Goal: Task Accomplishment & Management: Use online tool/utility

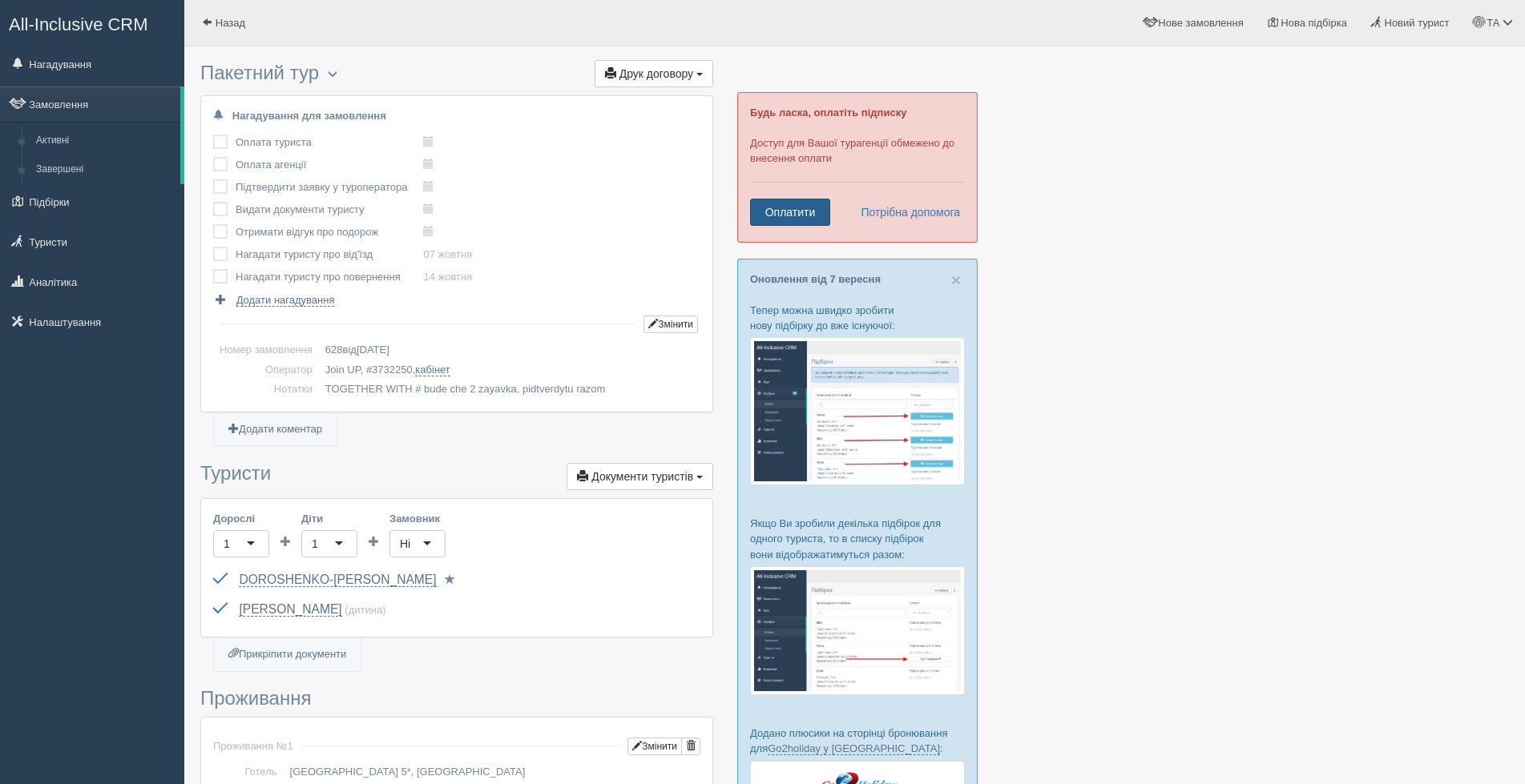
click at [794, 212] on link "Оплатити" at bounding box center [790, 212] width 80 height 27
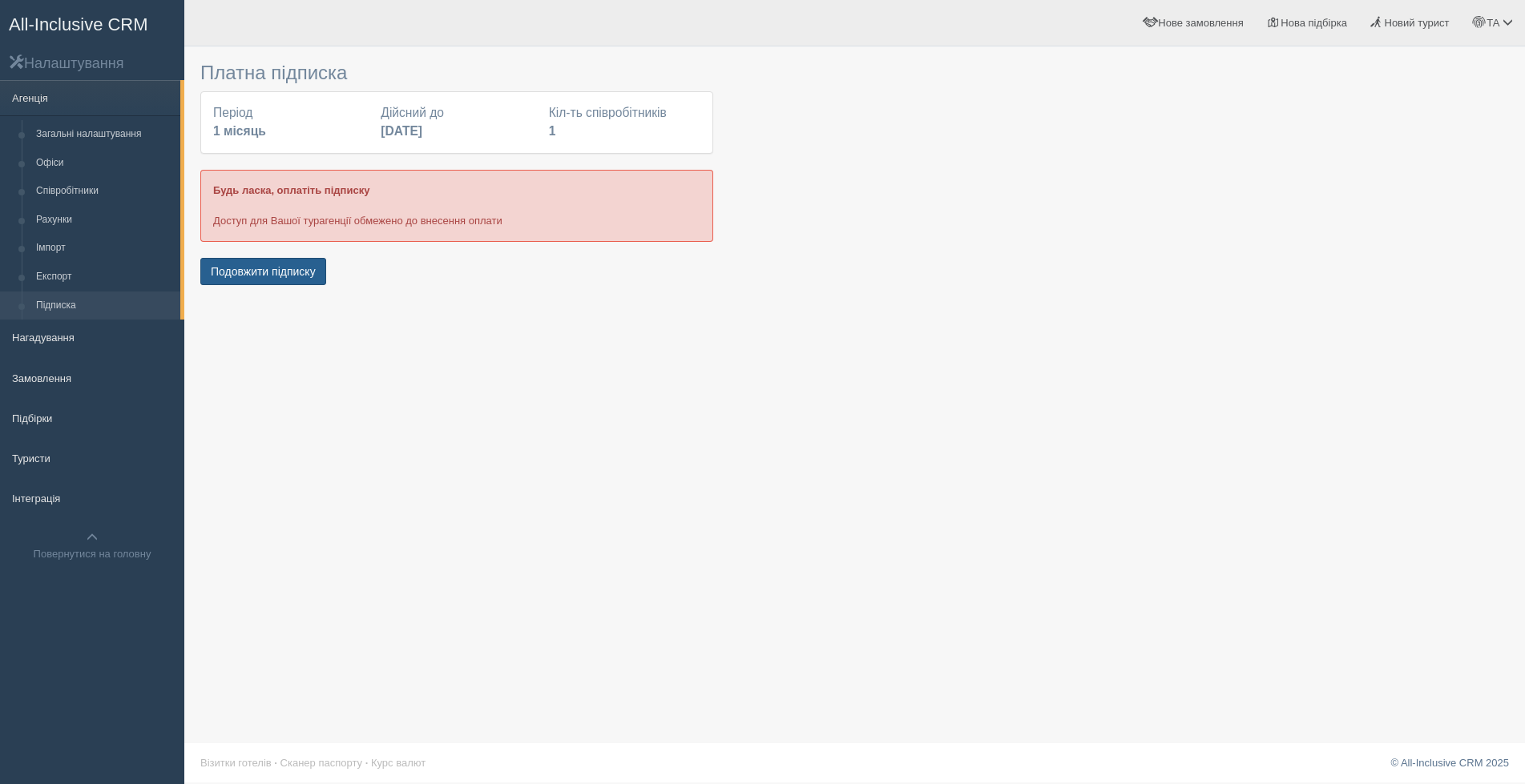
click at [286, 277] on button "Подовжити підписку" at bounding box center [263, 271] width 126 height 27
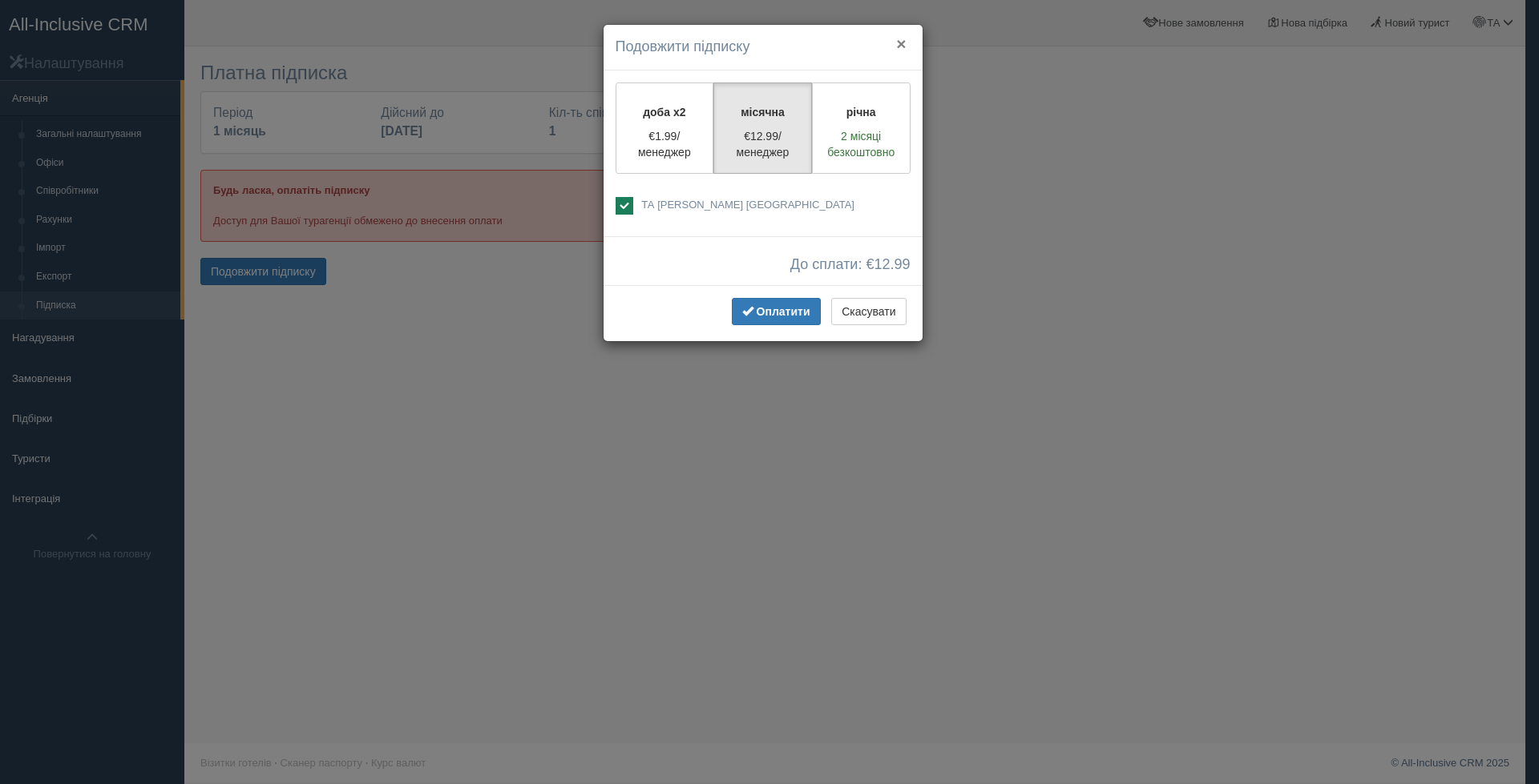
click at [901, 41] on button "×" at bounding box center [901, 43] width 10 height 17
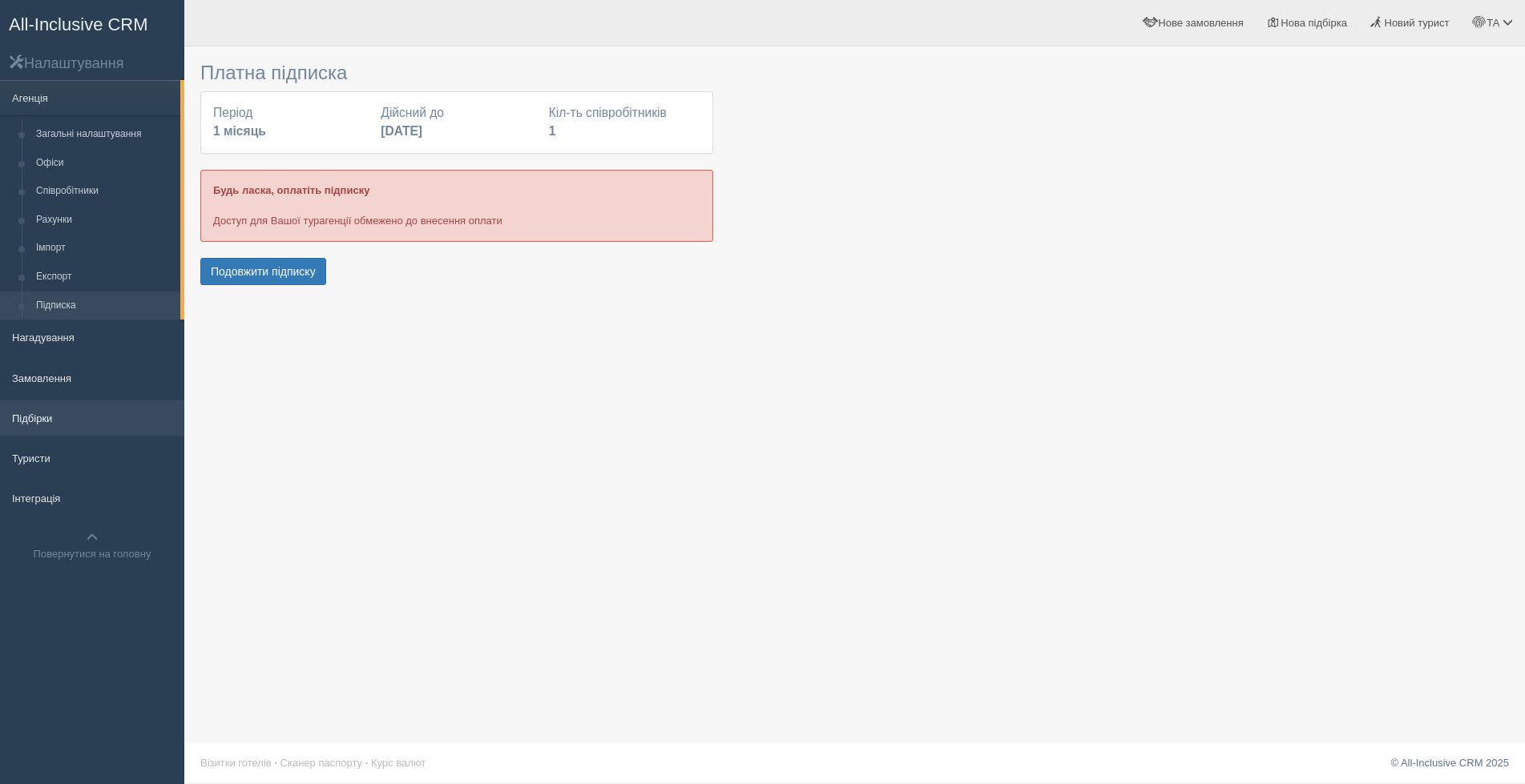
click at [35, 419] on link "Підбірки" at bounding box center [92, 418] width 184 height 35
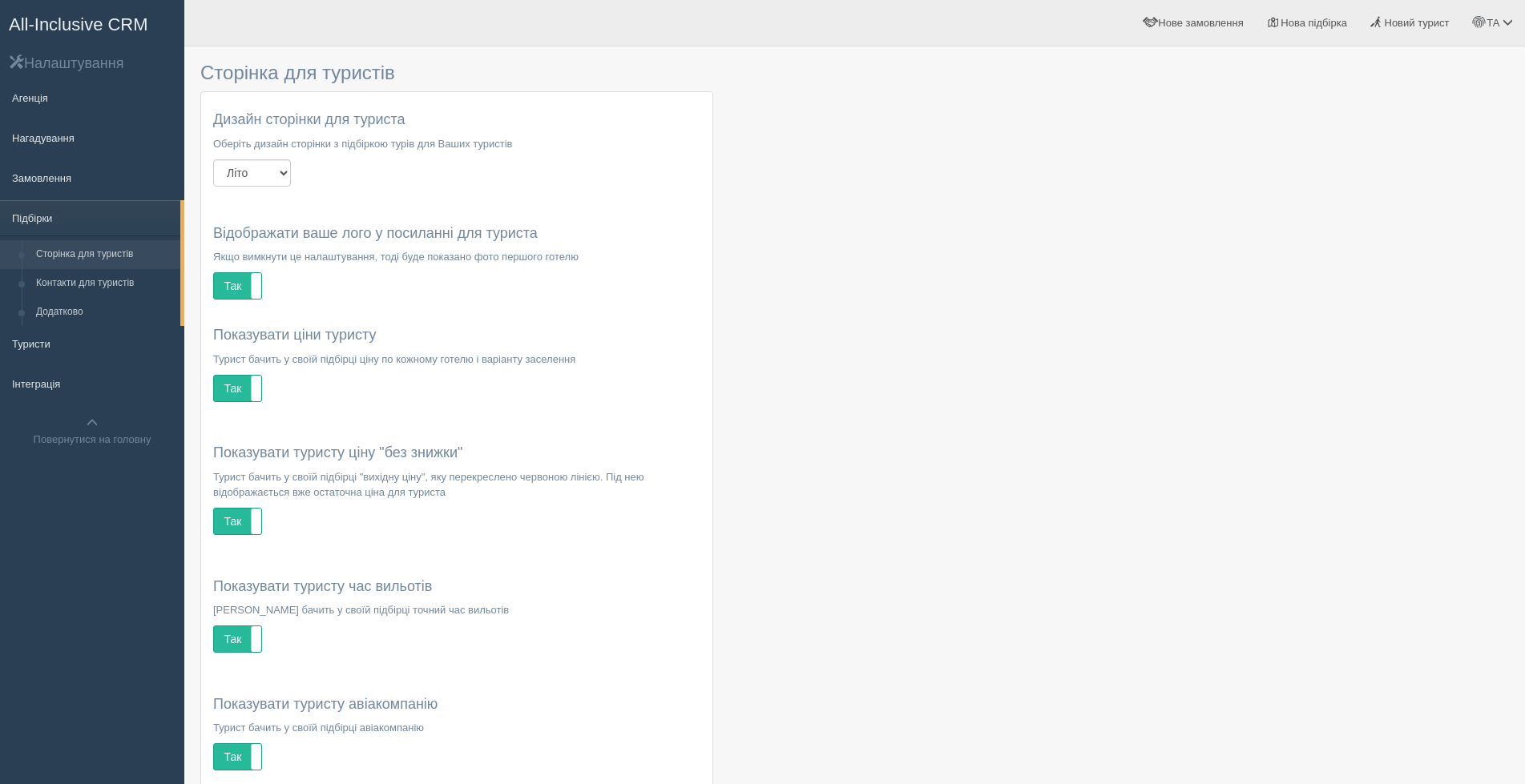
click at [102, 25] on span "All-Inclusive CRM" at bounding box center [78, 24] width 140 height 20
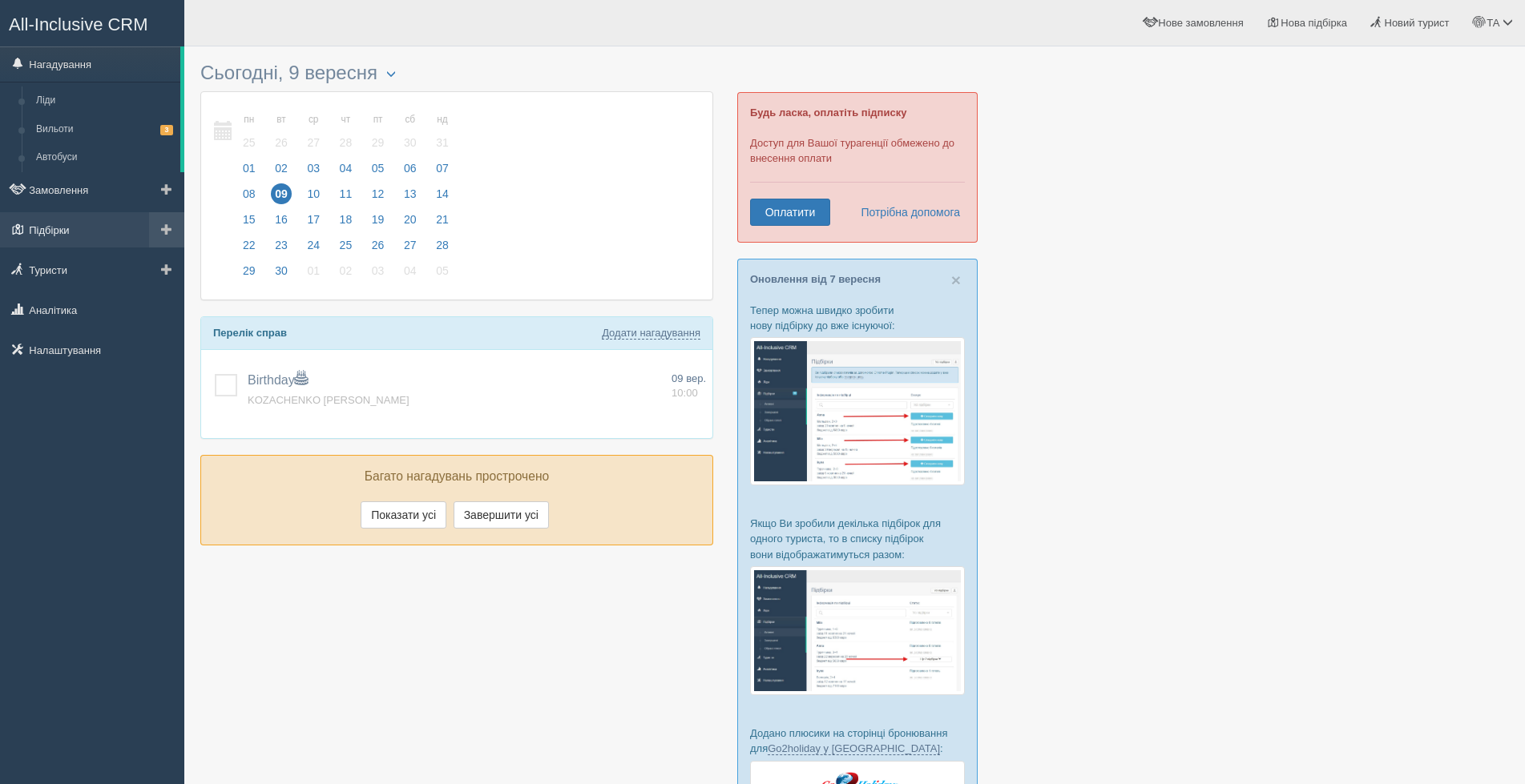
click at [61, 232] on link "Підбірки" at bounding box center [92, 230] width 184 height 35
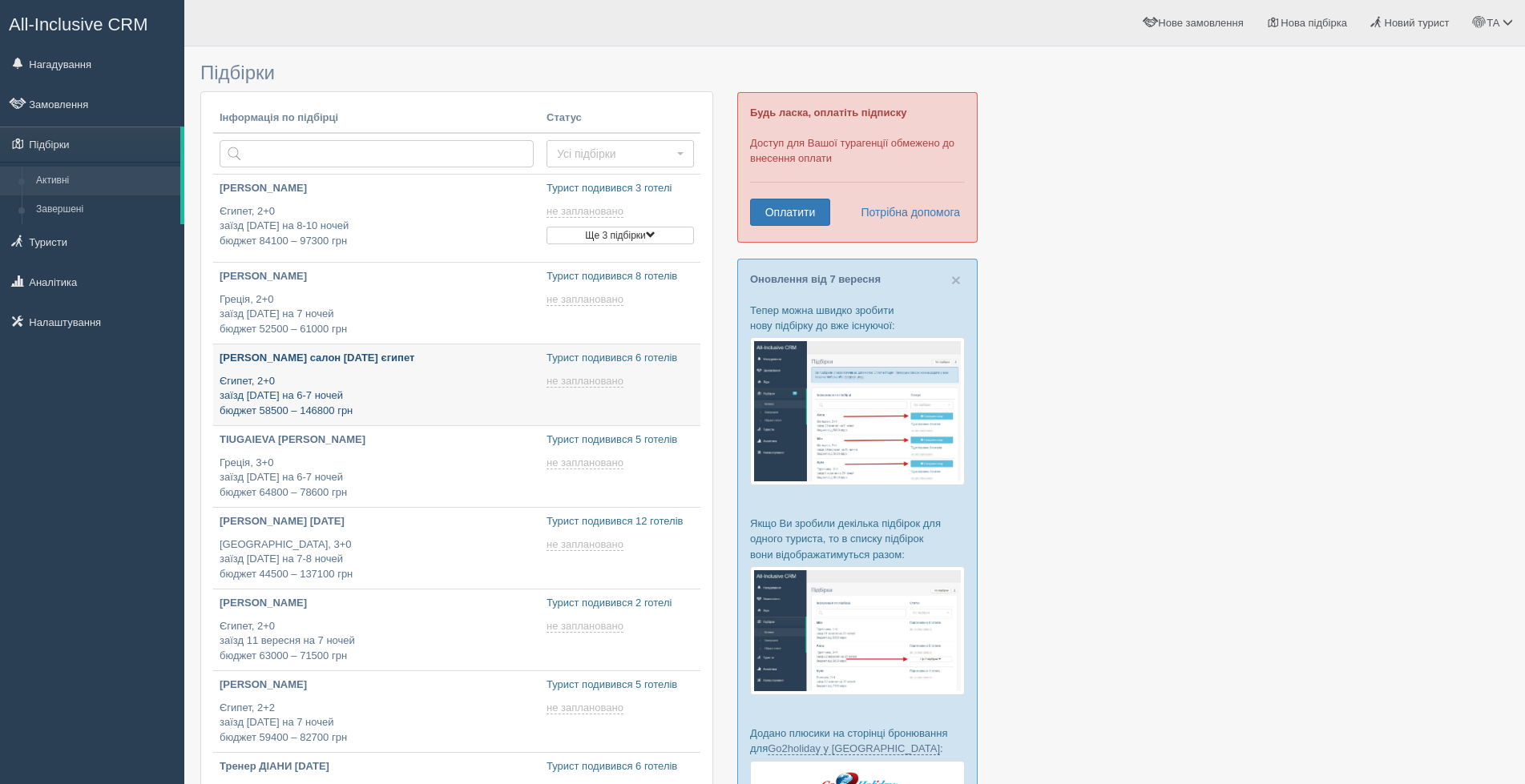
type input "[DATE] 13:25"
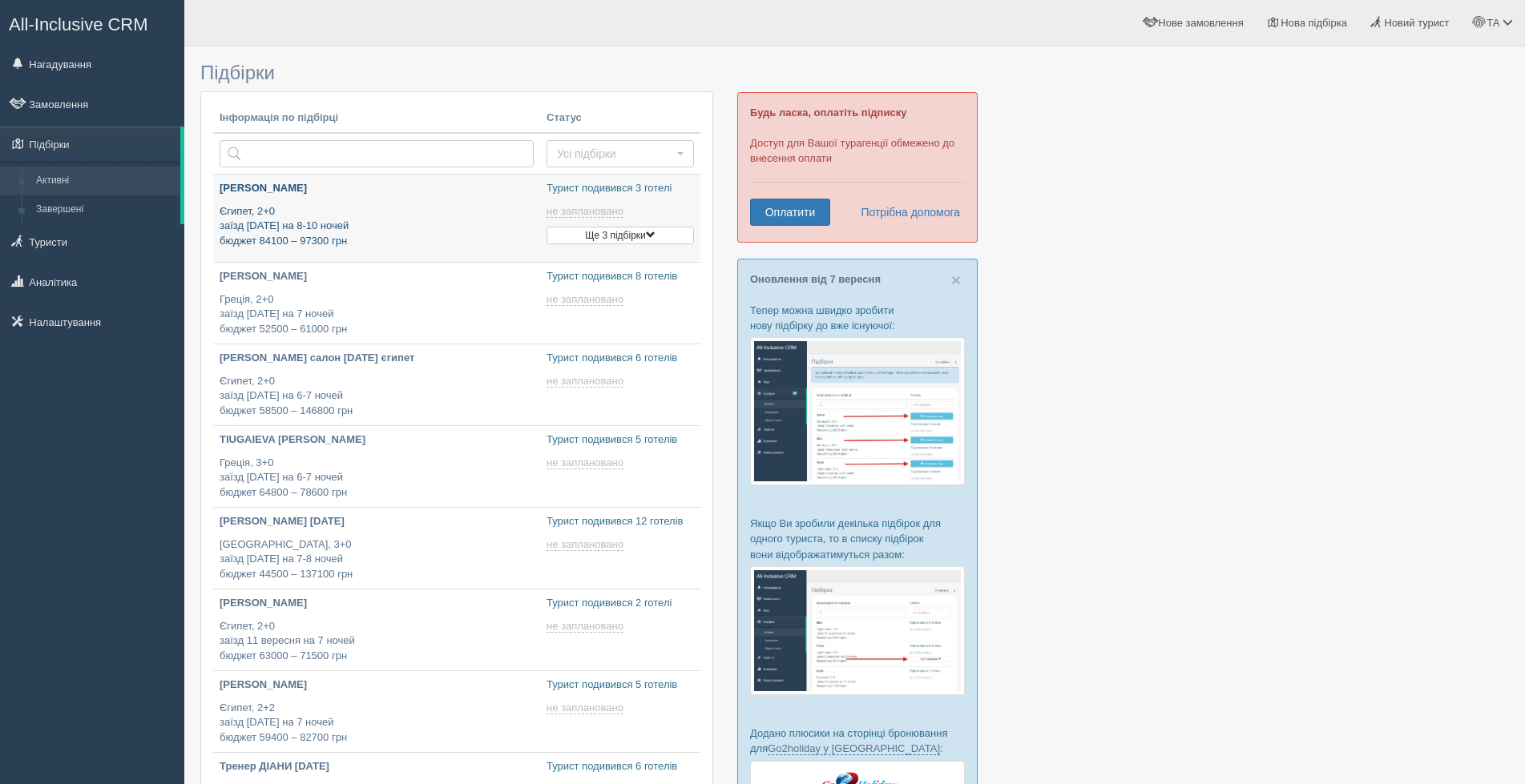
click at [388, 212] on p "Єгипет, 2+0 заїзд [DATE] на 8-10 ночей бюджет 84100 – 97300 грн" at bounding box center [377, 227] width 315 height 45
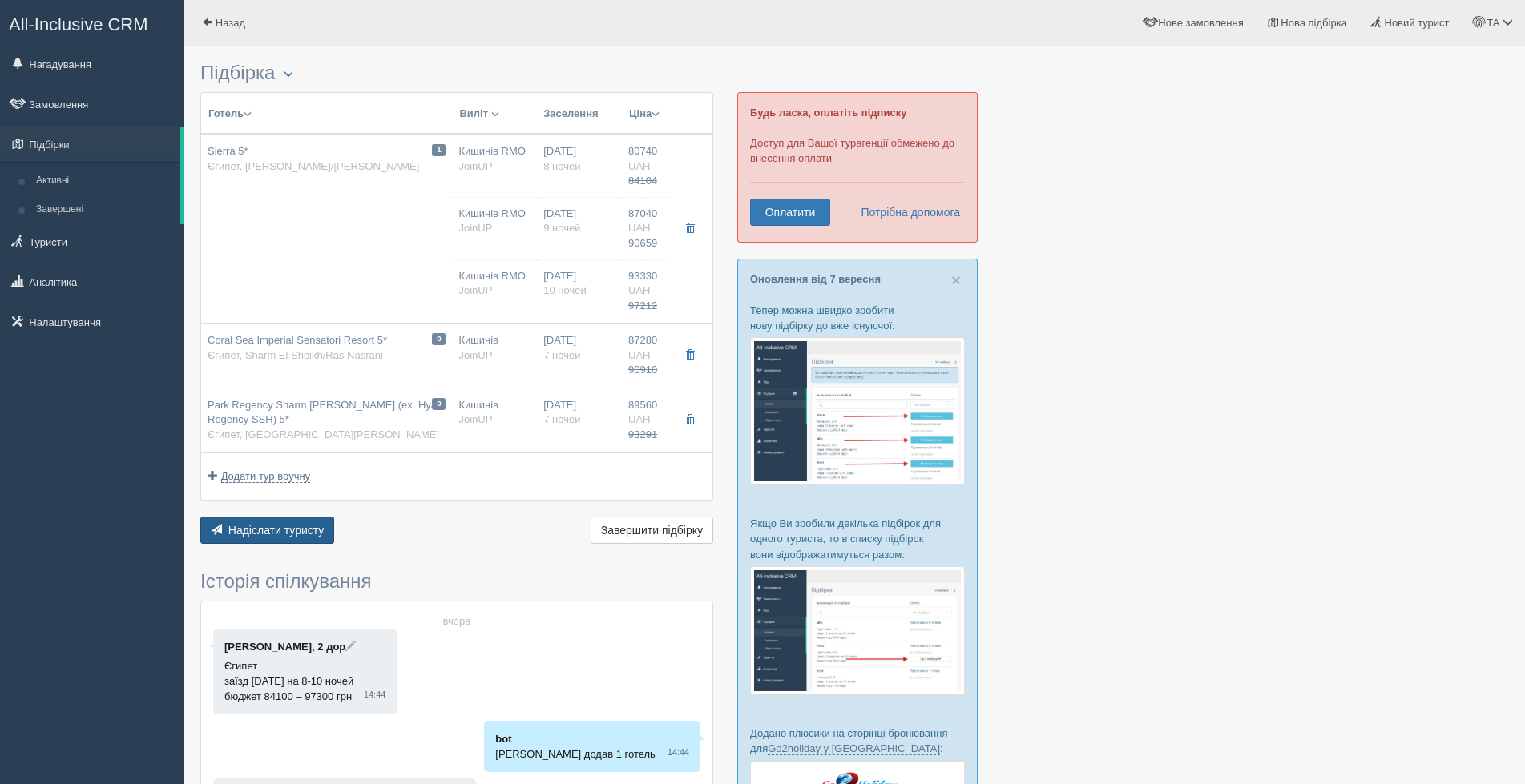
click at [284, 531] on span "Надіслати туристу" at bounding box center [276, 530] width 96 height 13
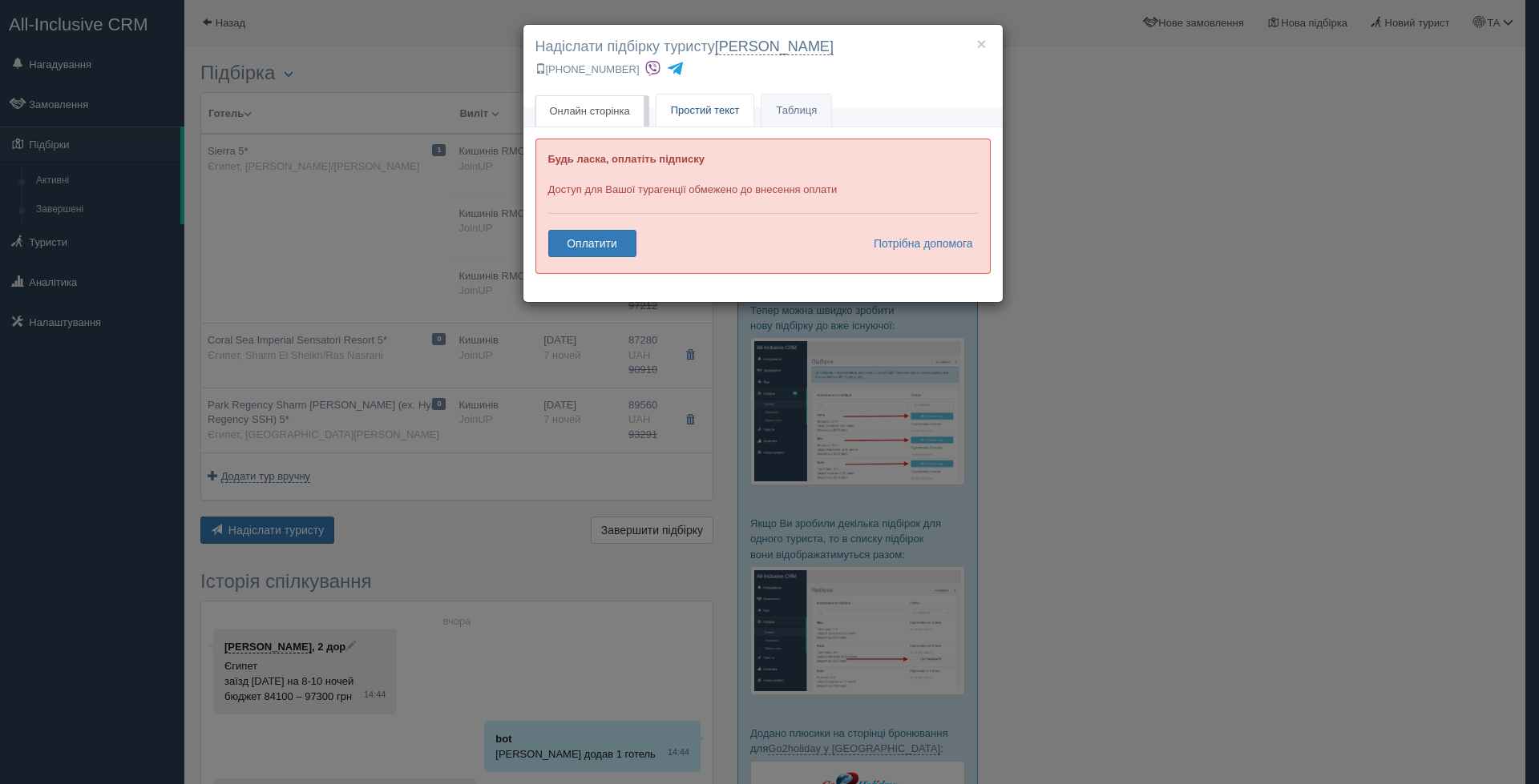
click at [698, 106] on span "Простий текст" at bounding box center [705, 110] width 69 height 12
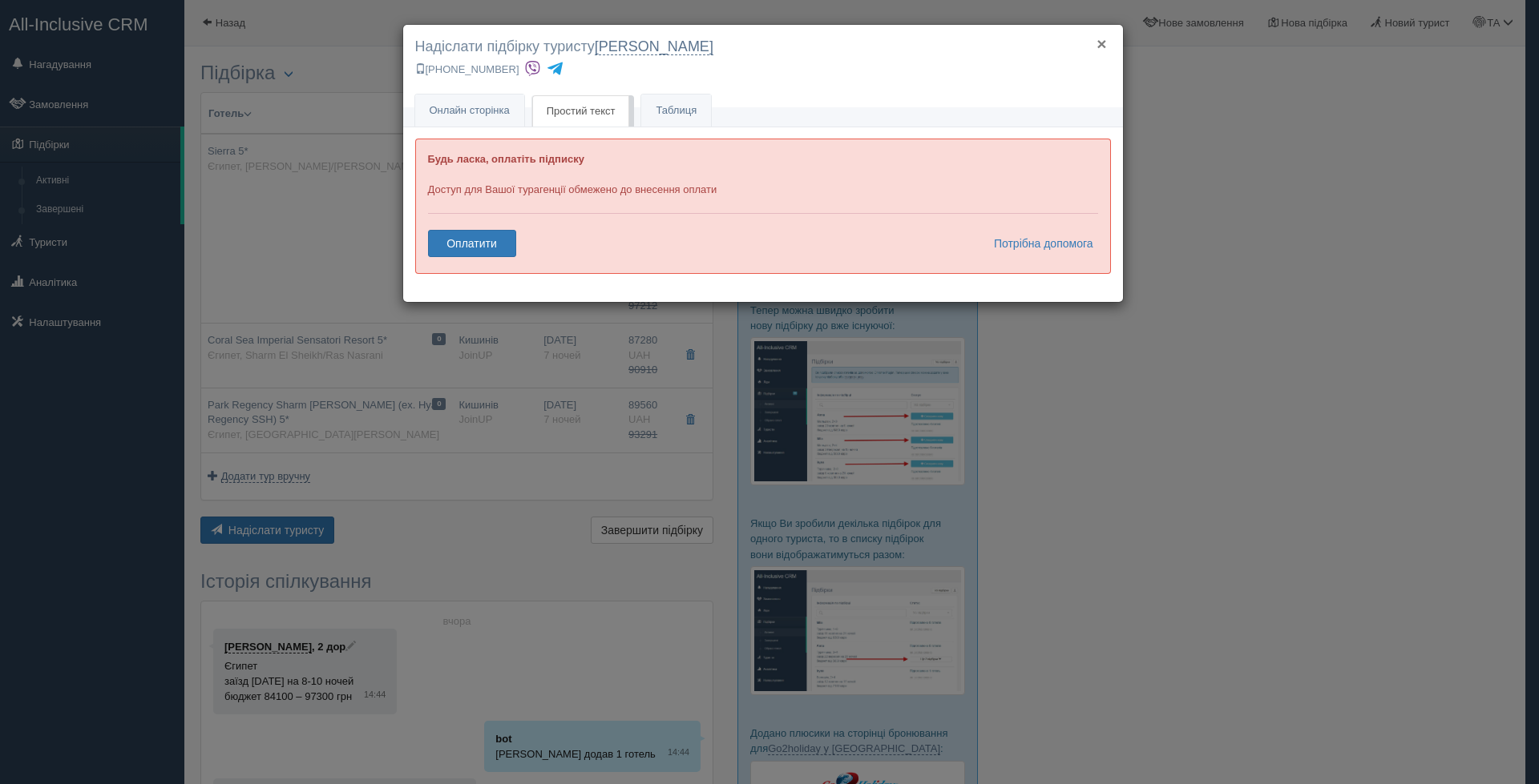
click at [1101, 44] on button "×" at bounding box center [1101, 43] width 10 height 17
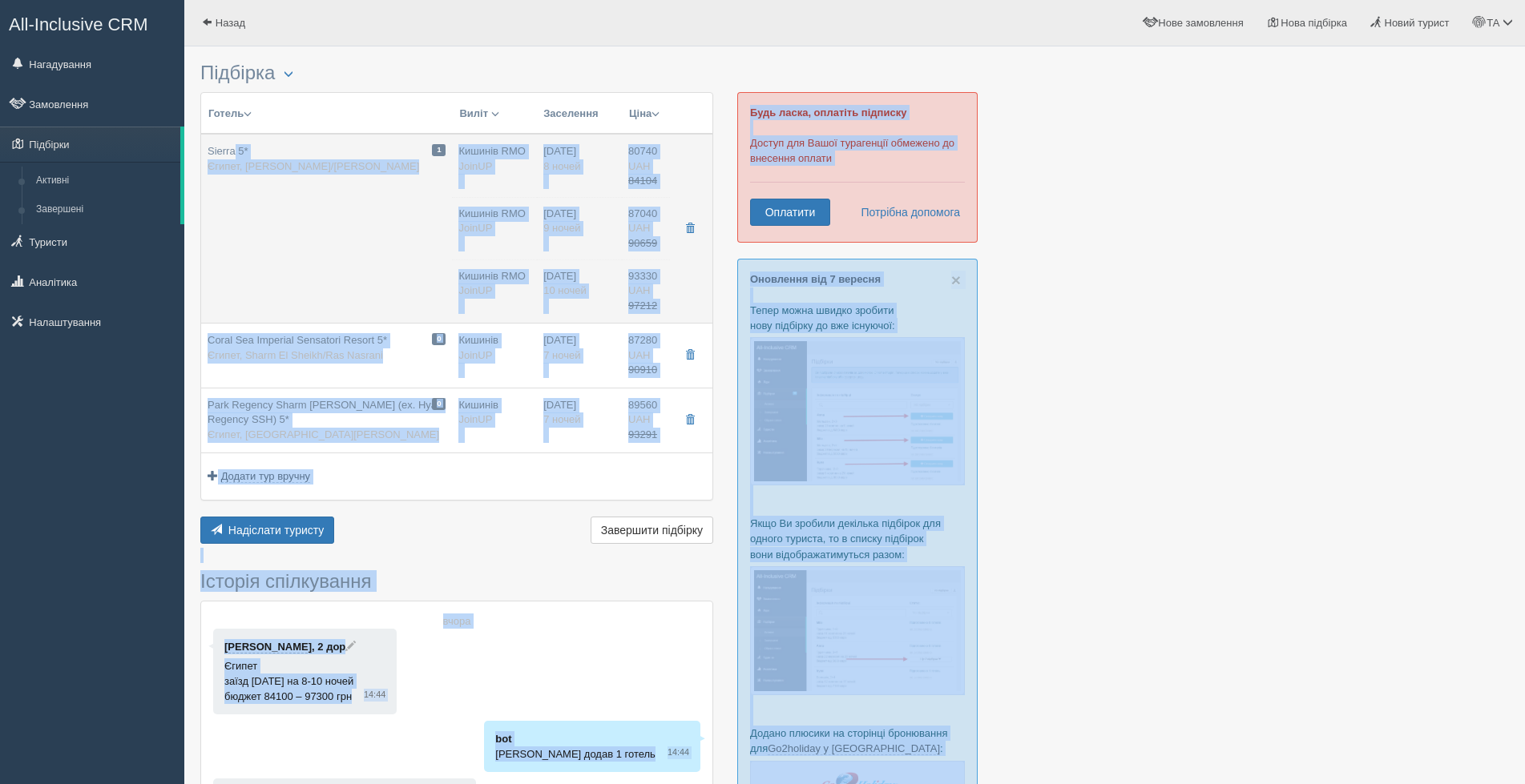
drag, startPoint x: 199, startPoint y: 138, endPoint x: 234, endPoint y: 149, distance: 36.7
click at [234, 149] on div "Підбірка Менеджер: ТА Феєрія Мандрів Вінниця Показати видалені готелі Створити …" at bounding box center [854, 590] width 1340 height 1181
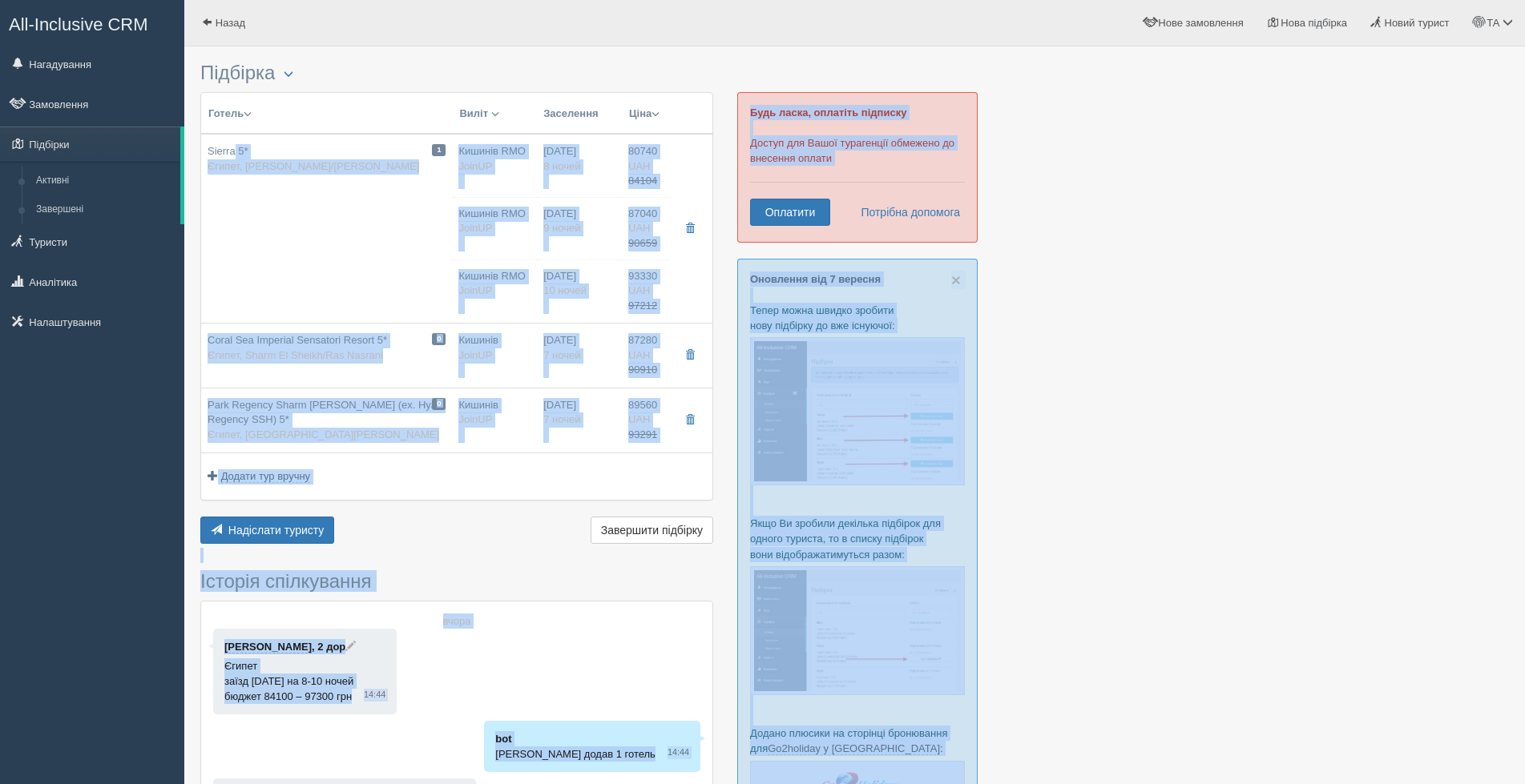
click at [272, 235] on td "1 Sierra 5* Єгипет, Шарм Ель Шейх/Затока Акули" at bounding box center [326, 228] width 251 height 190
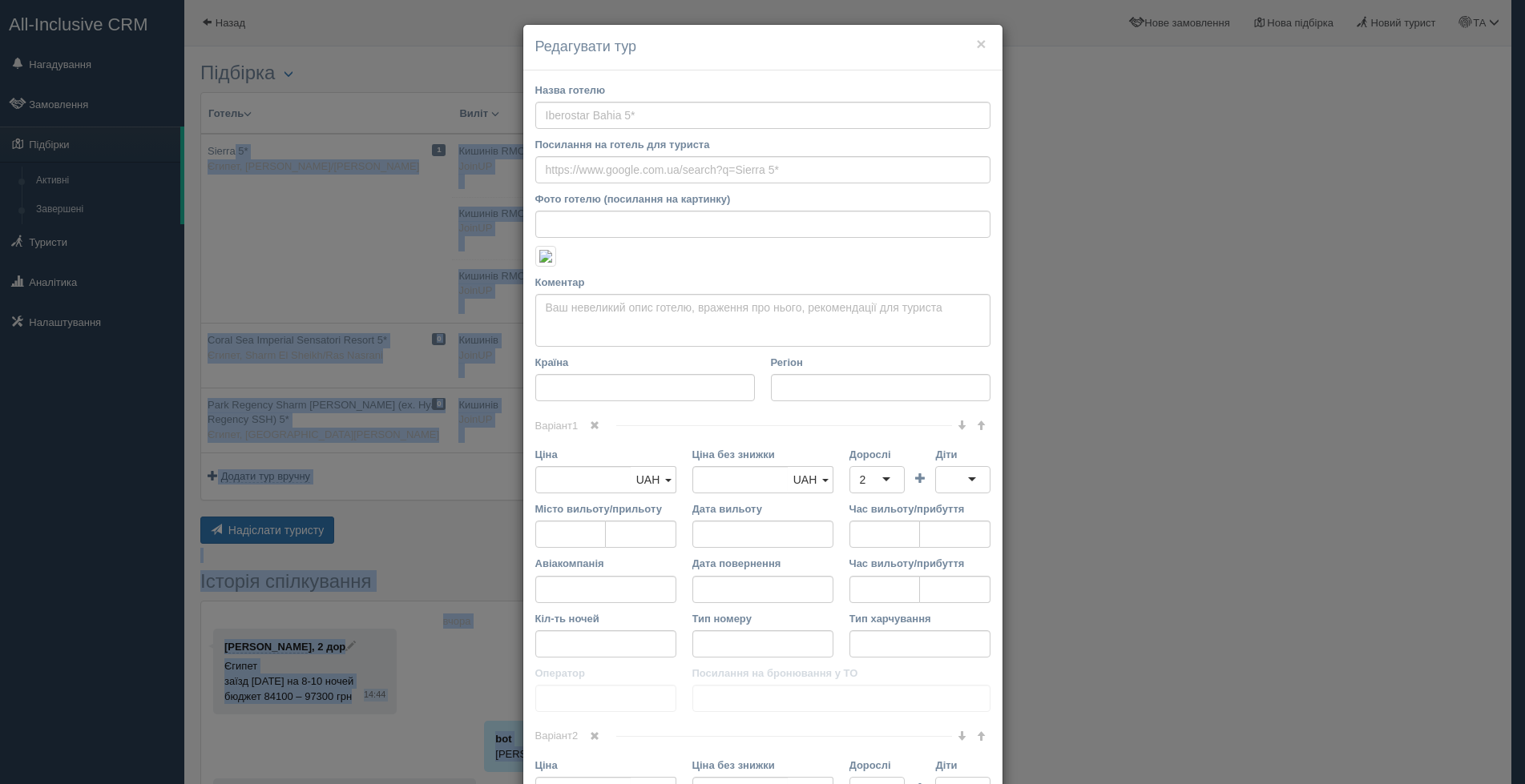
click at [390, 485] on div "× Редагувати тур Назва готелю Посилання на готель для туриста Фото готелю (поси…" at bounding box center [762, 392] width 1525 height 784
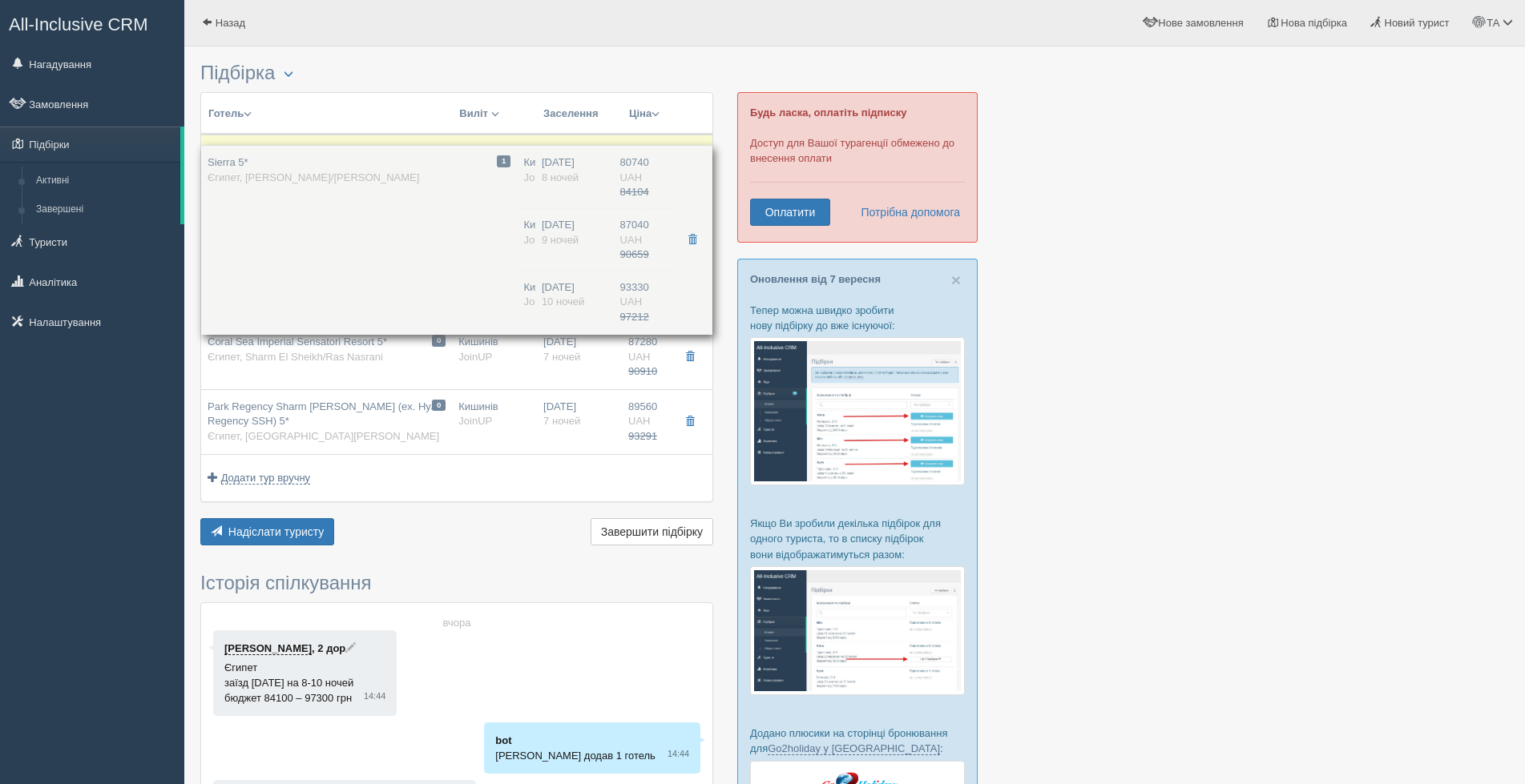
drag, startPoint x: 205, startPoint y: 144, endPoint x: 238, endPoint y: 155, distance: 34.8
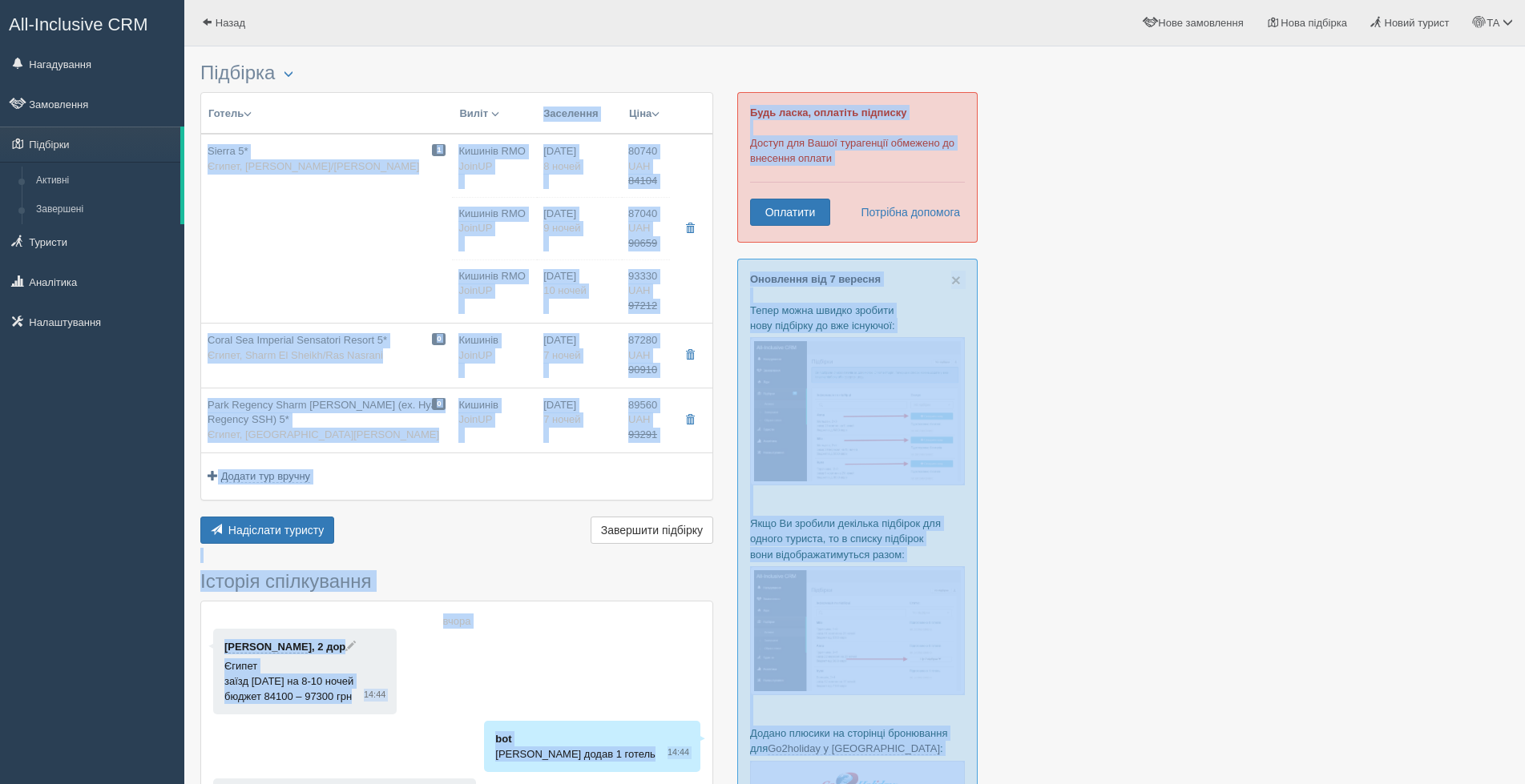
drag, startPoint x: 250, startPoint y: 203, endPoint x: 227, endPoint y: 130, distance: 76.5
click at [227, 130] on div "Підбірка Менеджер: ТА Феєрія Мандрів Вінниця Показати видалені готелі Створити …" at bounding box center [854, 590] width 1340 height 1181
click at [525, 537] on div "Надіслати туристу Надіслати Завершити підбірку Активувати підбірку Додати з Plu…" at bounding box center [456, 532] width 513 height 32
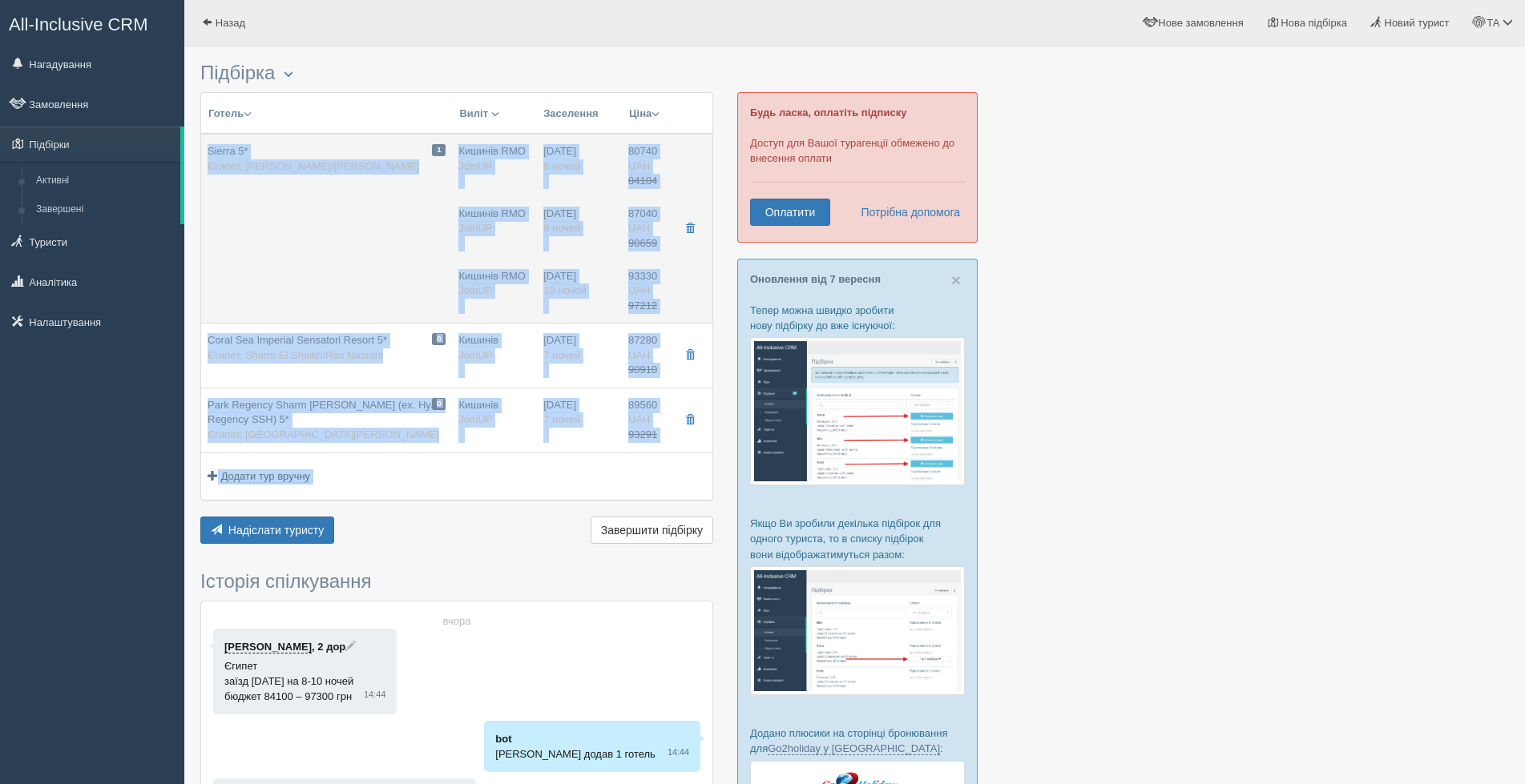
drag, startPoint x: 549, startPoint y: 534, endPoint x: 304, endPoint y: 142, distance: 462.3
click at [304, 142] on div "Готель Розділити готелі... Виліт Виїзд Авіа Автобус Заселення Ціна Спочатку деш…" at bounding box center [456, 320] width 513 height 457
copy div "Sierra 5* Єгипет, Шарм Ель Шейх/Затока Акули Кишинів RMO JoinUP Кишинів RMO Joi…"
click at [367, 233] on td "1 Sierra 5* Єгипет, Шарм Ель Шейх/Затока Акули" at bounding box center [326, 228] width 251 height 190
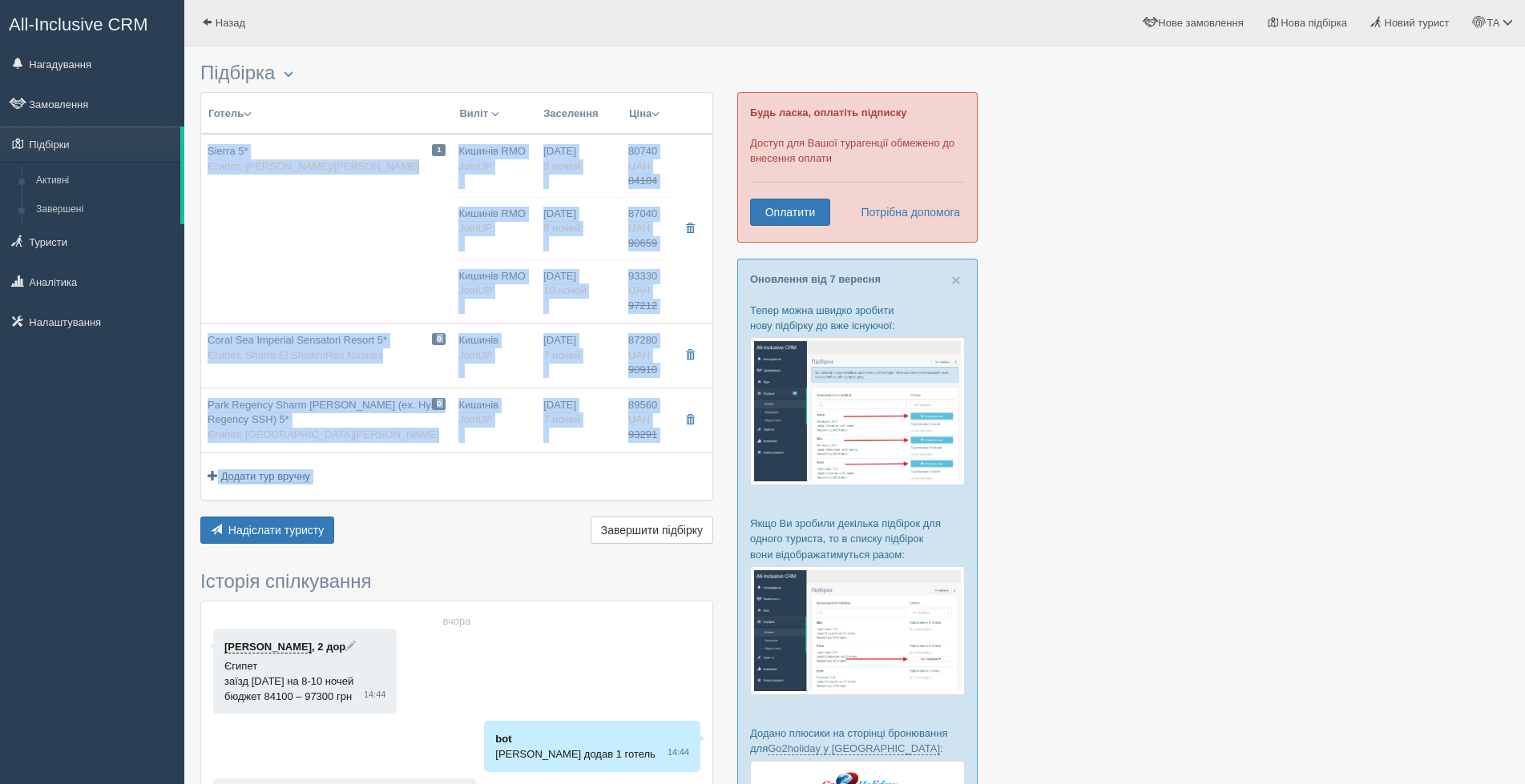
type input "14:40"
type input "18:00"
type input "14:10"
type input "17:30"
type input "14:40"
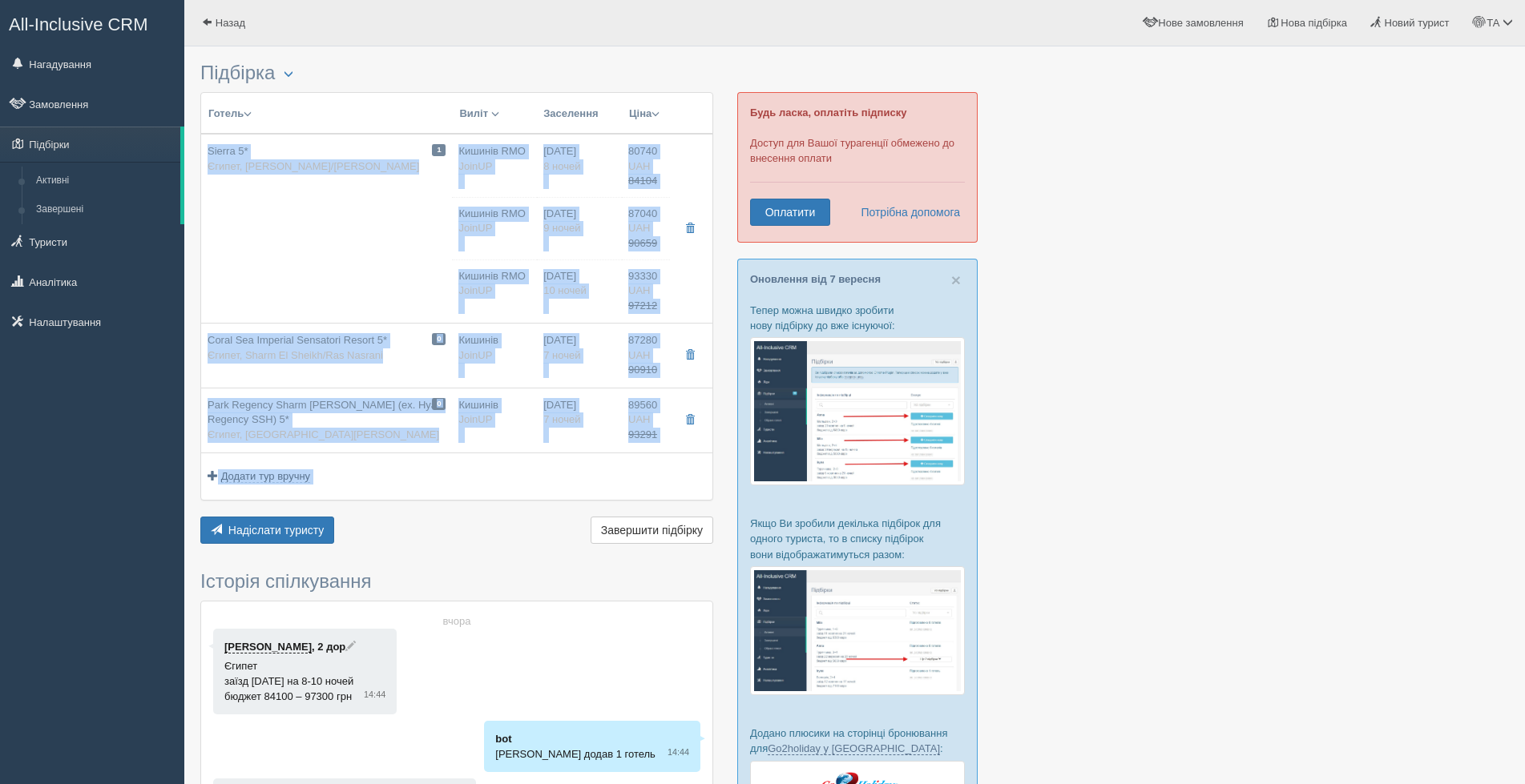
type input "18:00"
type input "10:20"
type input "13:40"
type input "14:40"
type input "18:00"
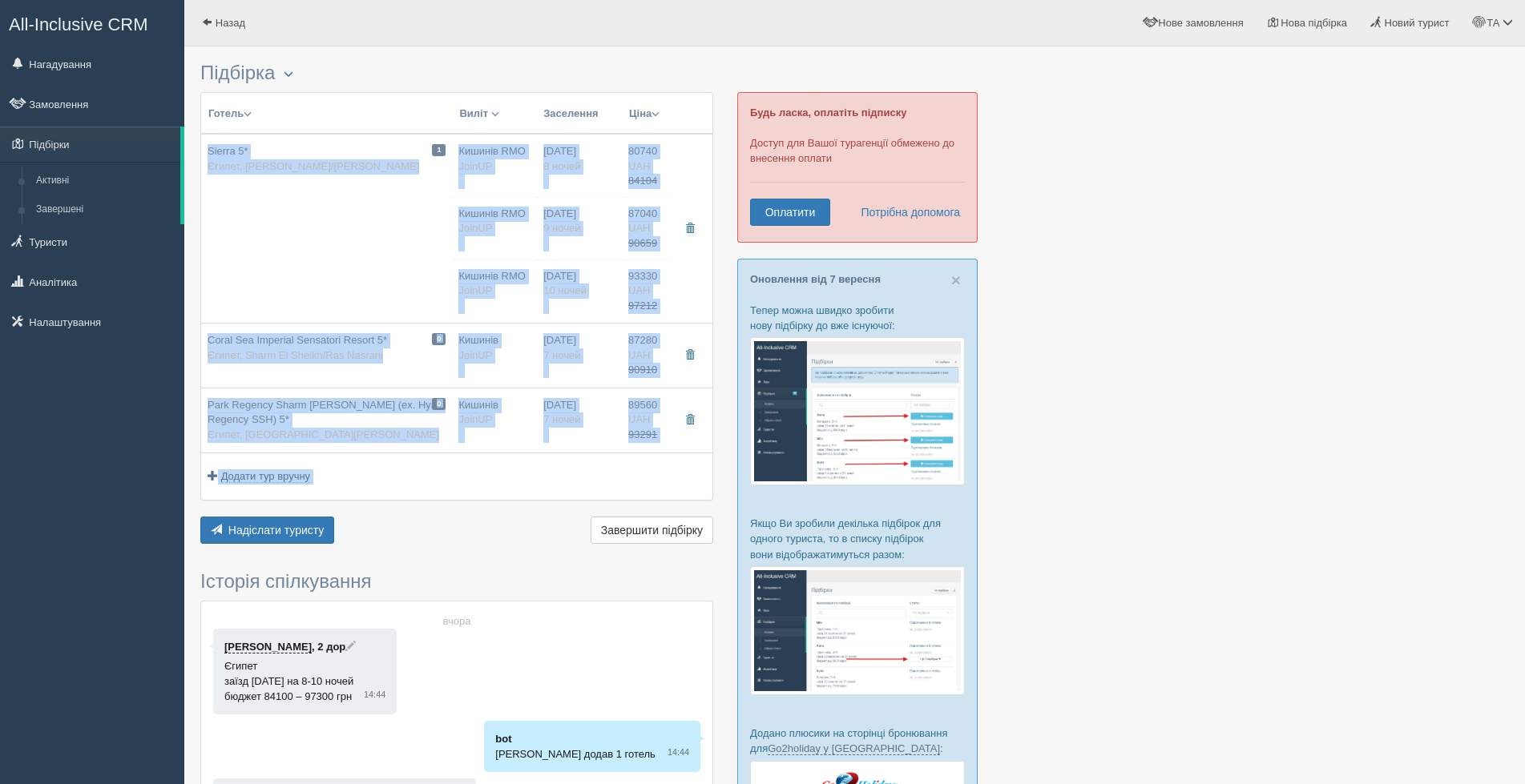
type input "10:20"
type input "13:40"
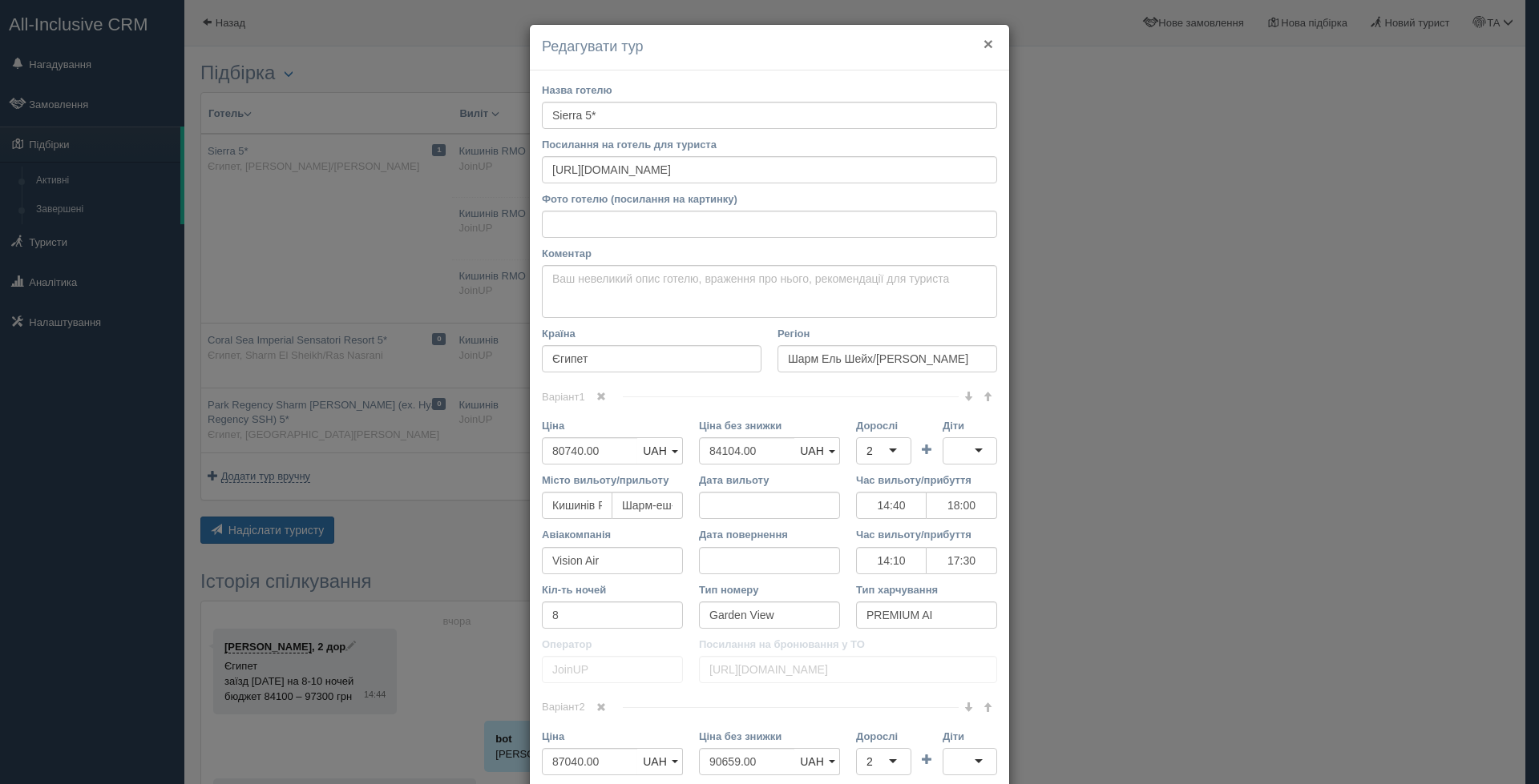
click at [984, 40] on button "×" at bounding box center [988, 43] width 10 height 17
